Goal: Task Accomplishment & Management: Use online tool/utility

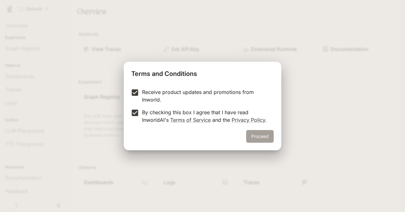
click at [265, 138] on button "Proceed" at bounding box center [260, 136] width 28 height 13
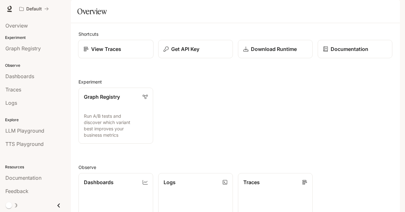
click at [132, 53] on div "View Traces" at bounding box center [115, 49] width 64 height 8
